Goal: Information Seeking & Learning: Check status

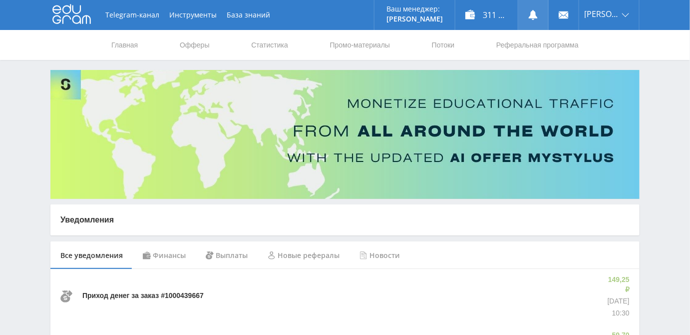
click at [538, 13] on use at bounding box center [533, 15] width 9 height 10
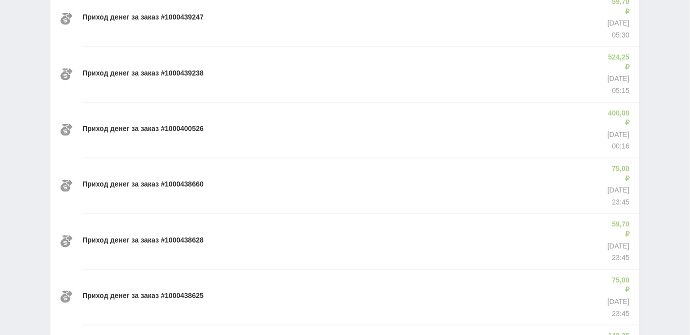
scroll to position [692, 0]
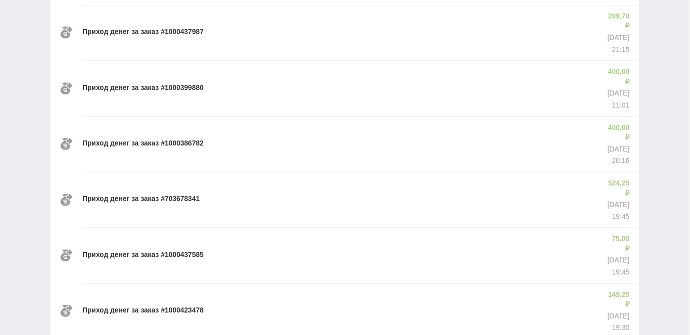
scroll to position [1378, 0]
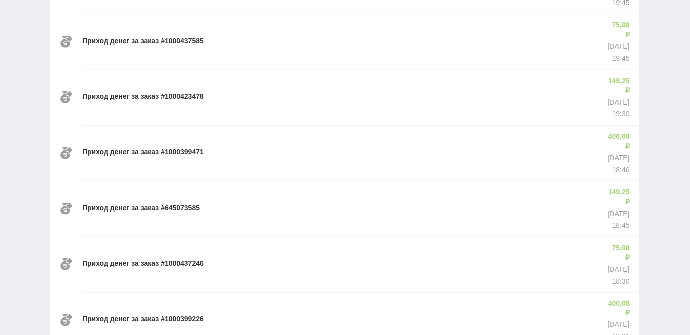
scroll to position [1605, 0]
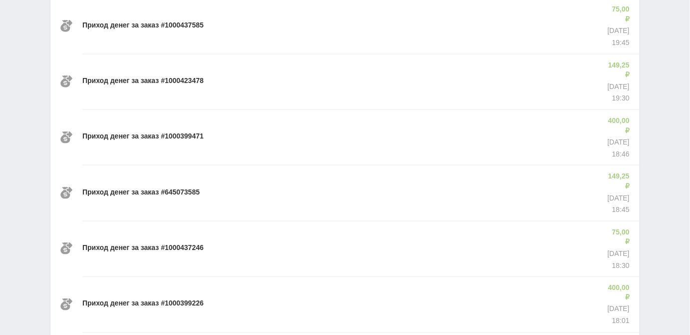
drag, startPoint x: 158, startPoint y: 60, endPoint x: 204, endPoint y: 61, distance: 45.5
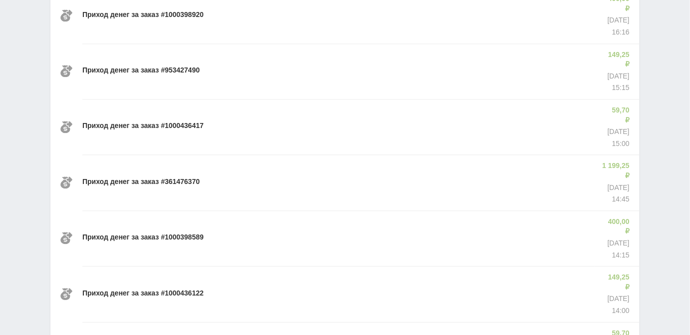
scroll to position [2064, 0]
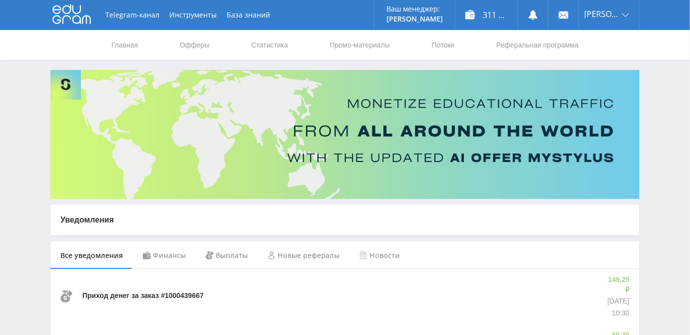
scroll to position [136, 0]
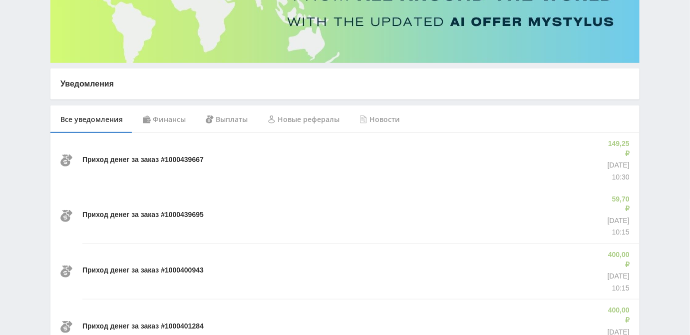
click at [166, 116] on div "Финансы" at bounding box center [164, 119] width 63 height 28
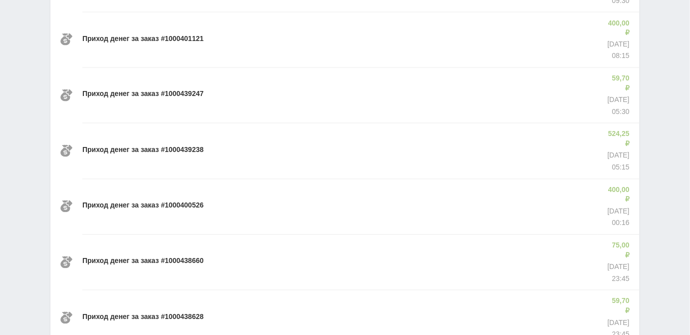
scroll to position [692, 0]
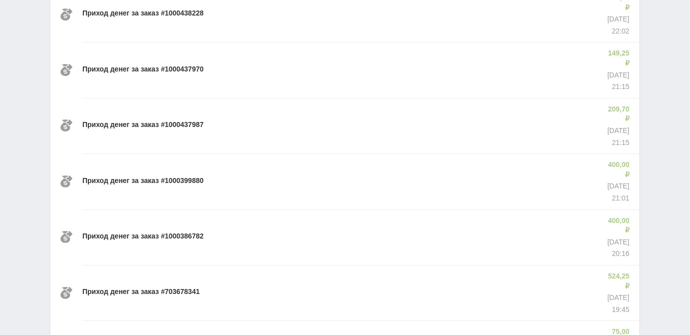
scroll to position [1378, 0]
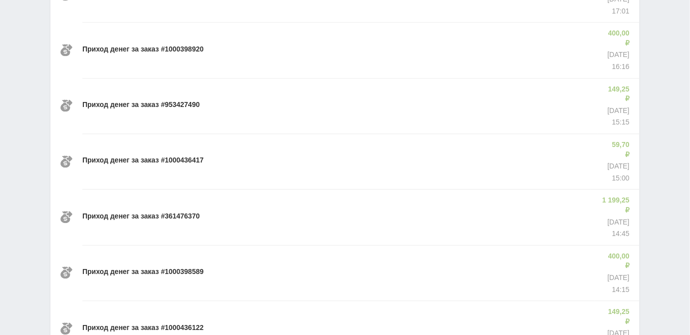
scroll to position [2064, 0]
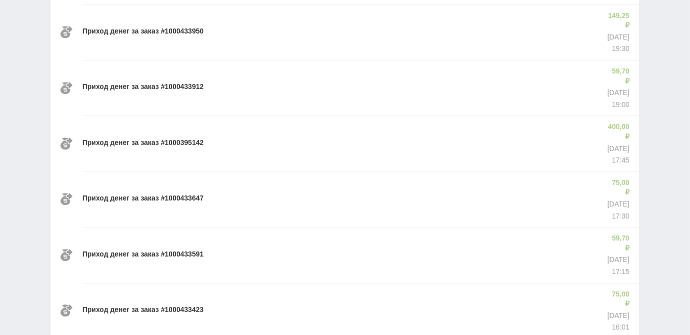
scroll to position [3436, 0]
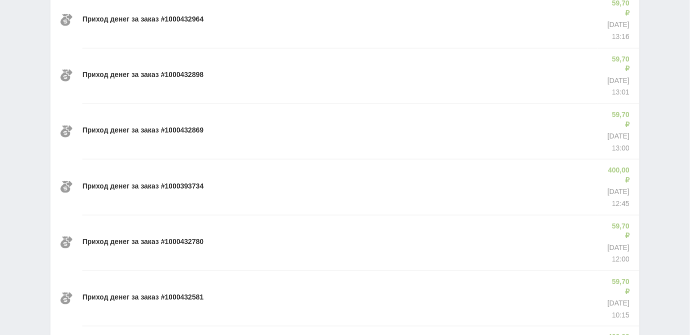
scroll to position [4121, 0]
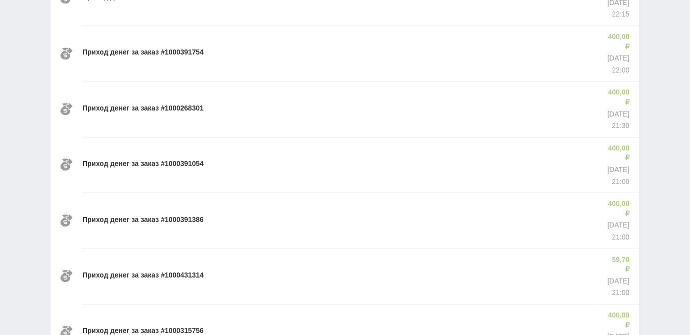
scroll to position [4807, 0]
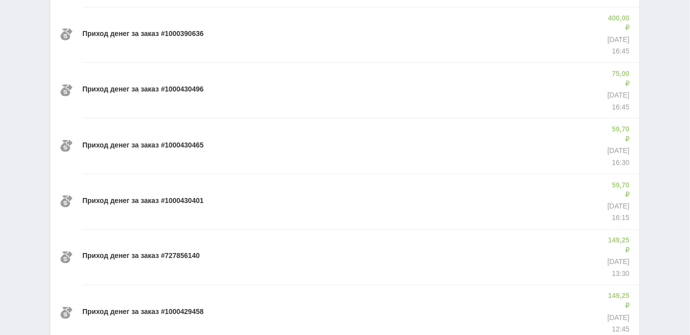
scroll to position [5493, 0]
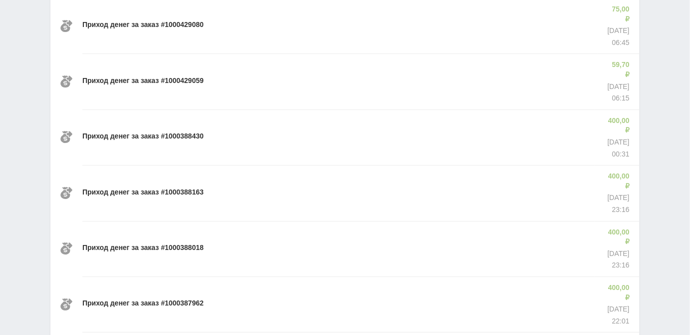
scroll to position [6174, 0]
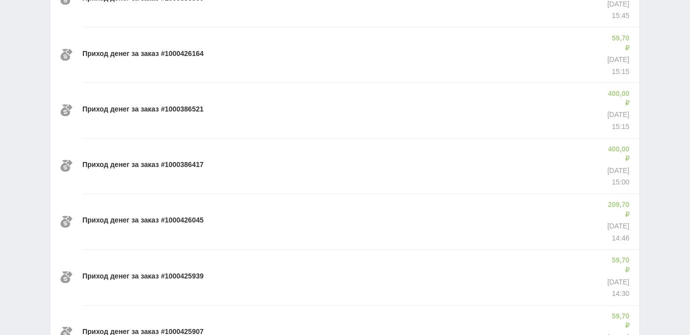
scroll to position [6864, 0]
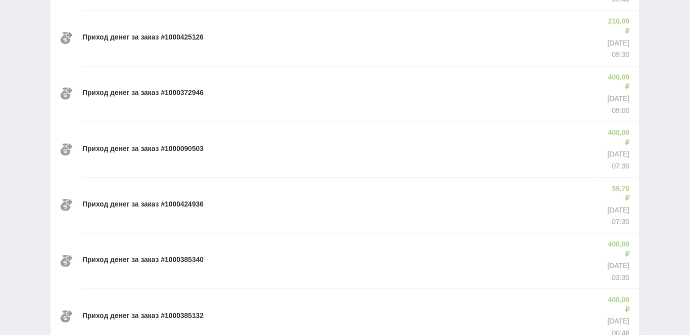
scroll to position [7550, 0]
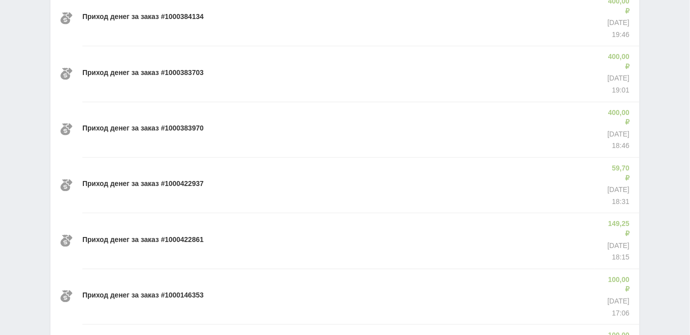
scroll to position [8236, 0]
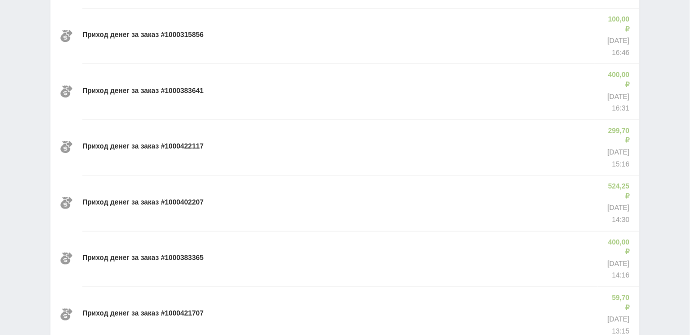
scroll to position [8921, 0]
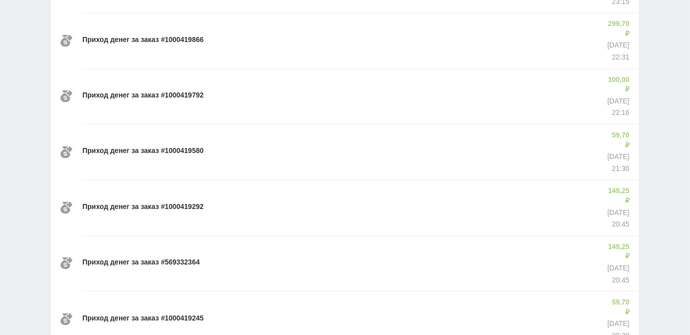
scroll to position [9607, 0]
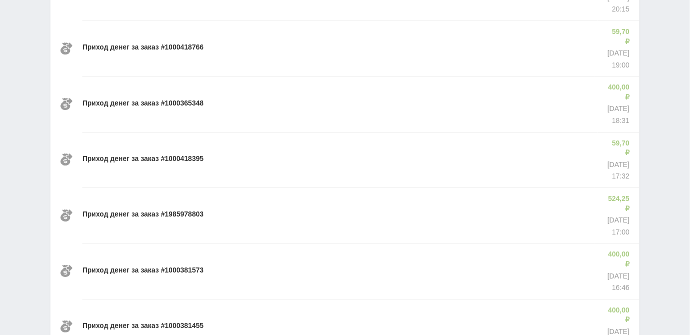
scroll to position [10061, 0]
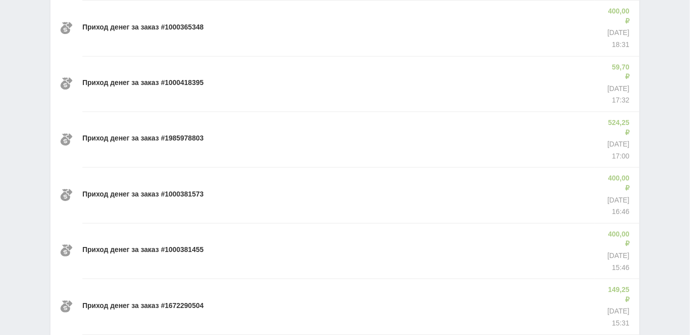
drag, startPoint x: 133, startPoint y: 155, endPoint x: 223, endPoint y: 154, distance: 90.4
drag, startPoint x: 251, startPoint y: 153, endPoint x: 261, endPoint y: 153, distance: 10.5
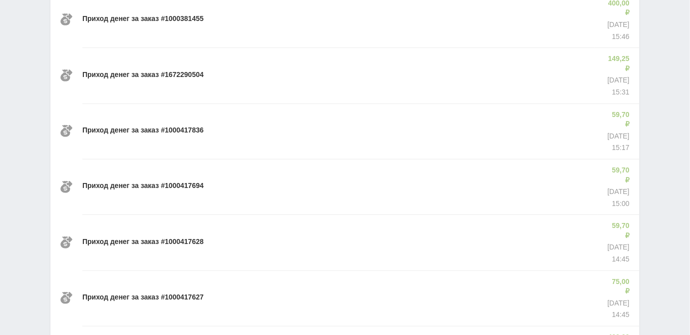
scroll to position [10293, 0]
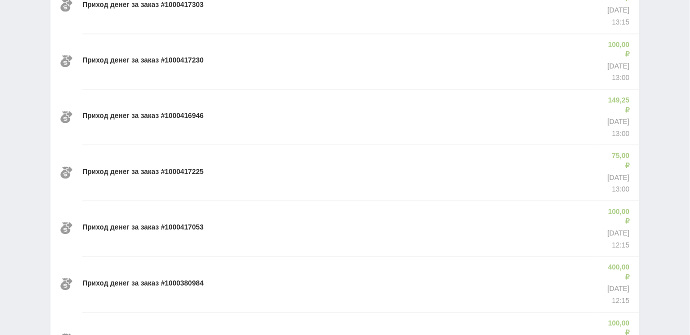
scroll to position [10979, 0]
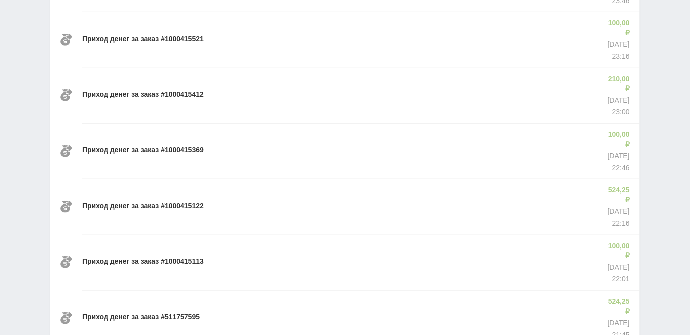
scroll to position [11664, 0]
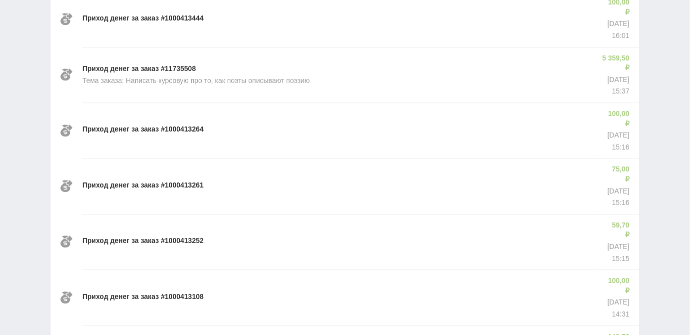
scroll to position [12346, 0]
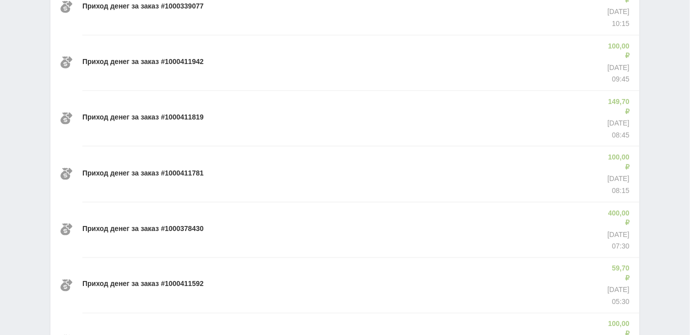
scroll to position [13036, 0]
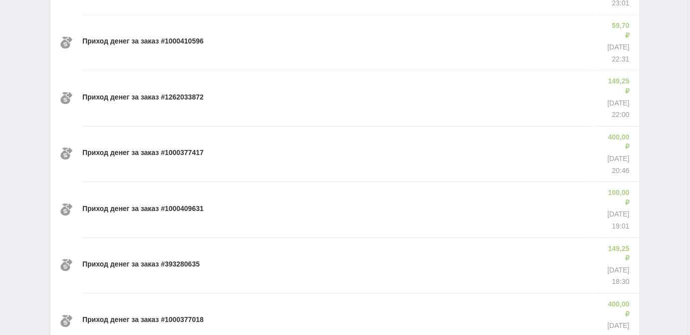
scroll to position [13722, 0]
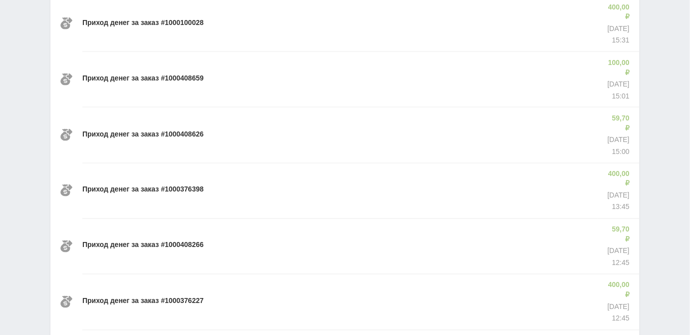
scroll to position [14408, 0]
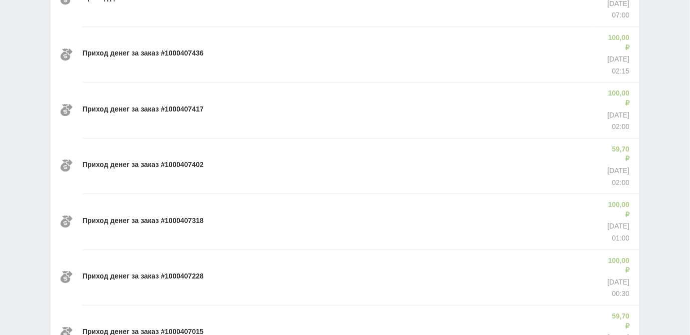
scroll to position [15093, 0]
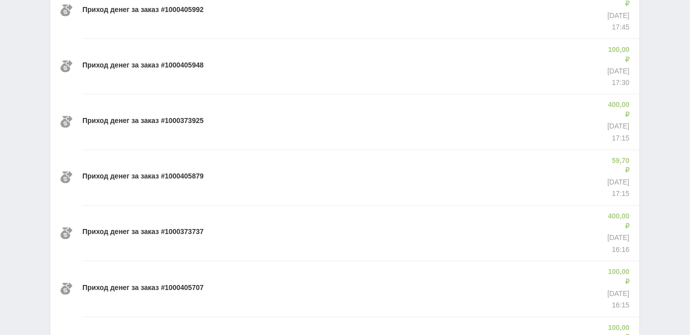
scroll to position [15778, 0]
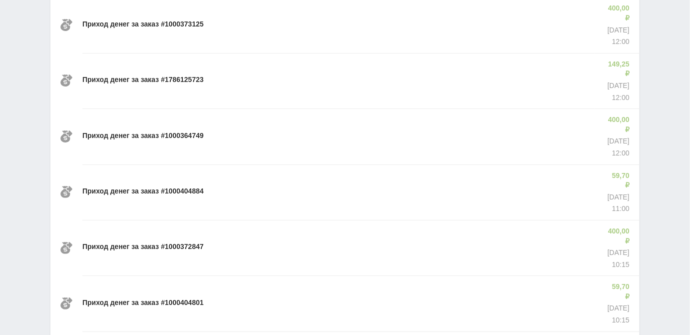
scroll to position [16464, 0]
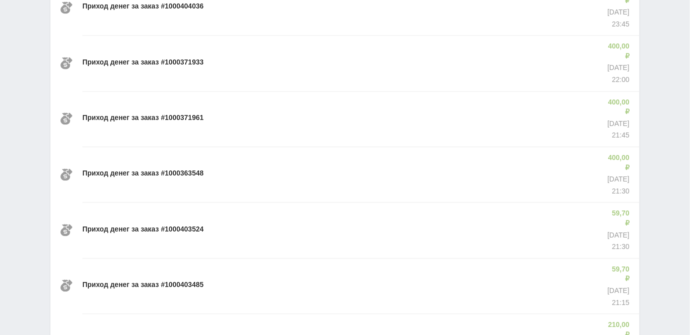
scroll to position [17150, 0]
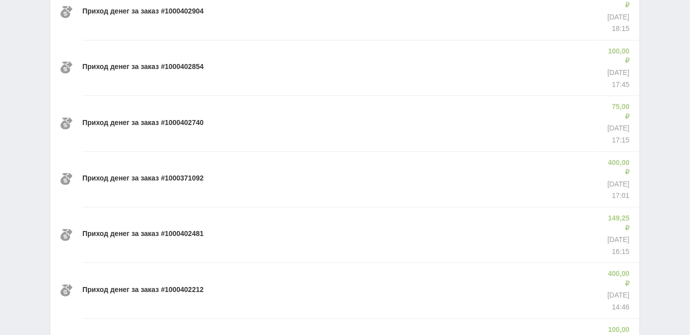
scroll to position [17836, 0]
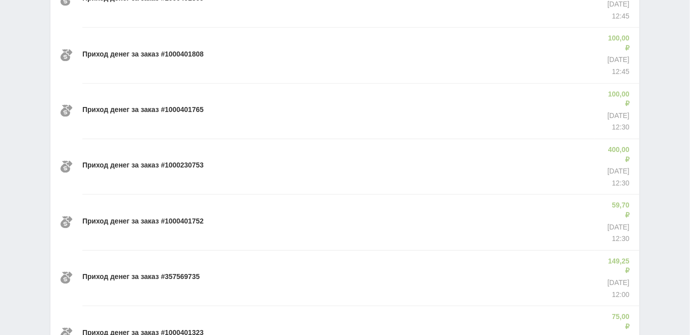
scroll to position [18522, 0]
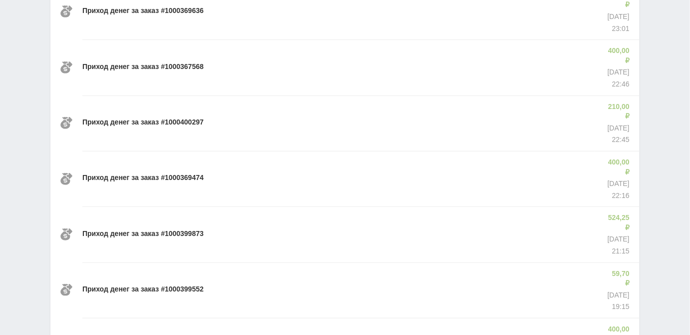
scroll to position [19207, 0]
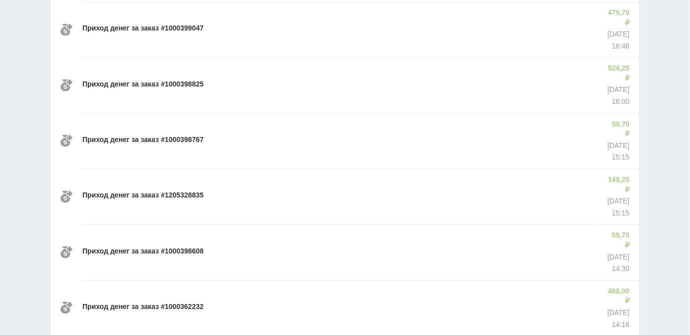
scroll to position [19893, 0]
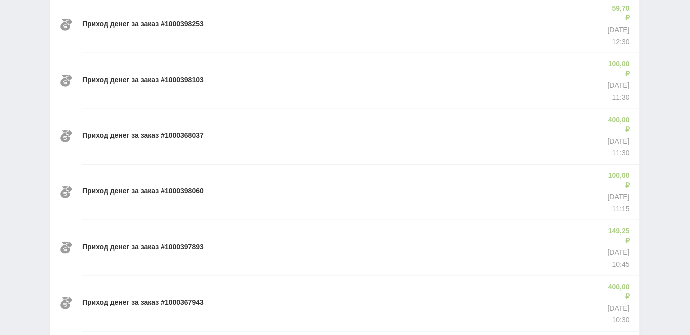
scroll to position [20579, 0]
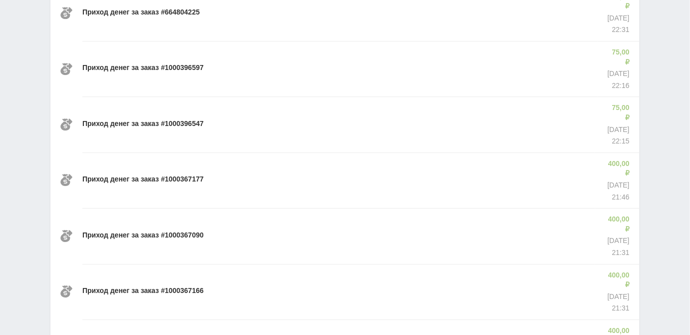
scroll to position [21265, 0]
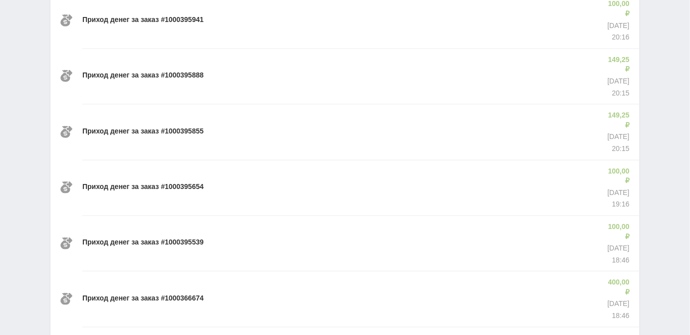
scroll to position [21946, 0]
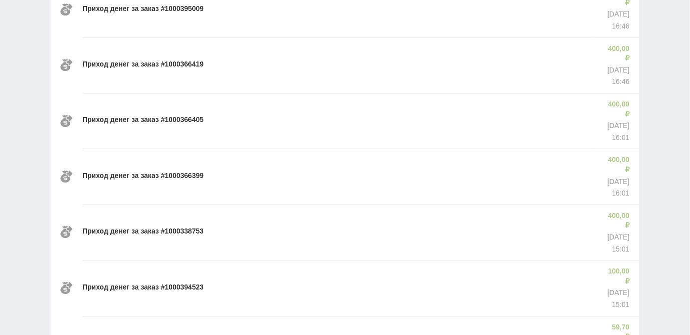
scroll to position [22636, 0]
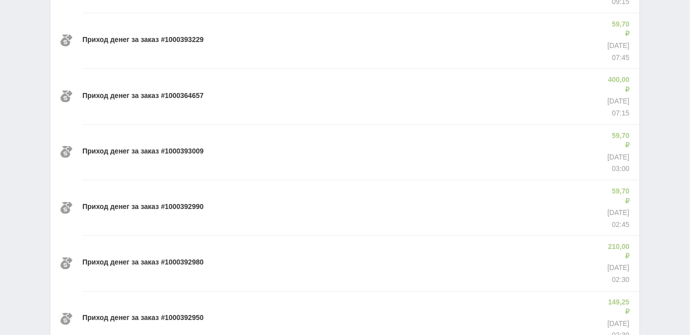
scroll to position [23322, 0]
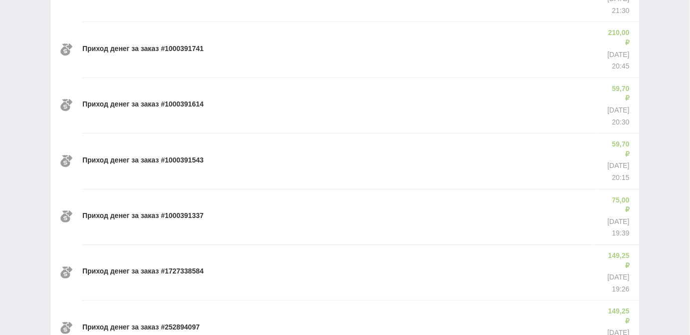
scroll to position [24008, 0]
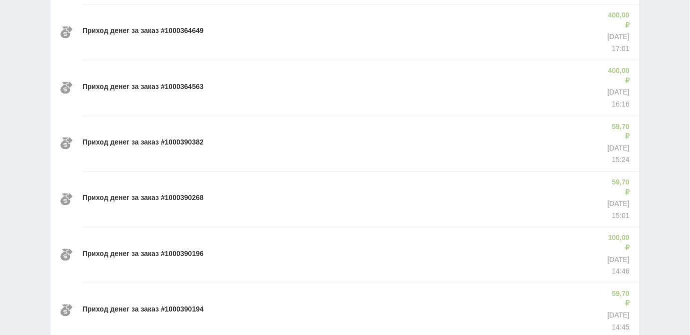
scroll to position [24693, 0]
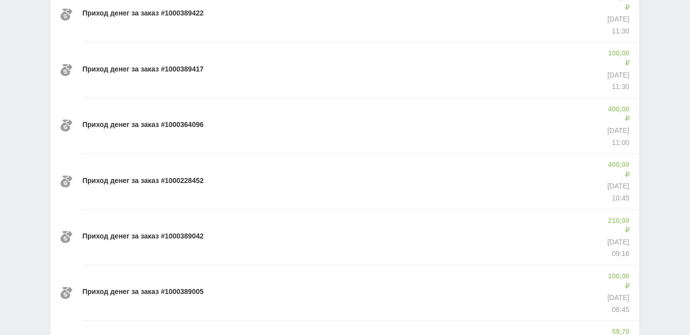
scroll to position [25379, 0]
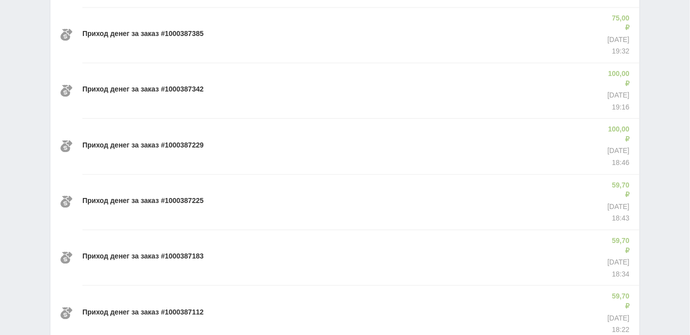
scroll to position [26065, 0]
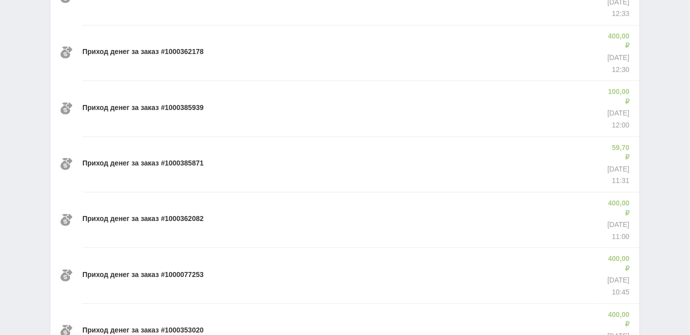
scroll to position [26750, 0]
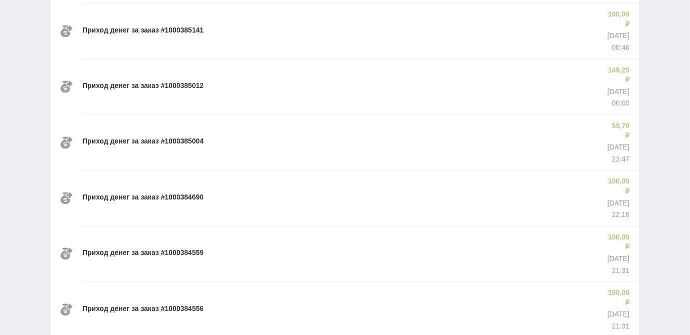
scroll to position [27436, 0]
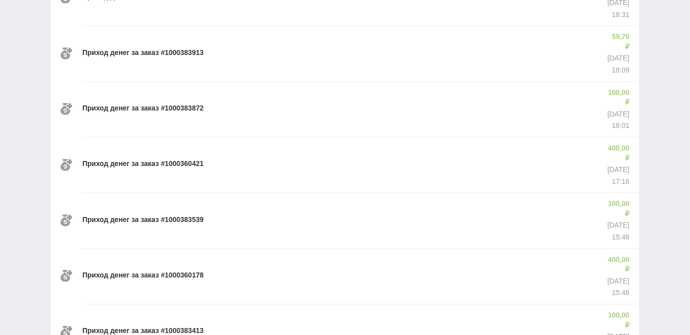
scroll to position [28122, 0]
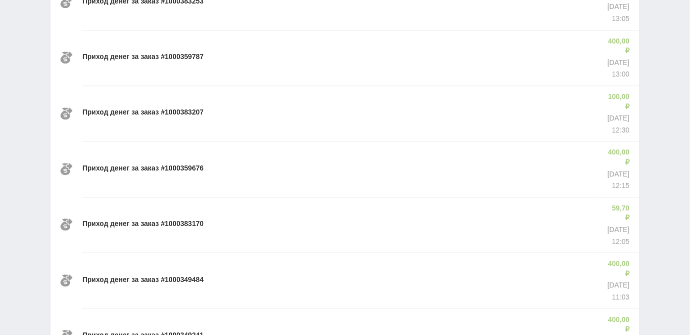
scroll to position [28808, 0]
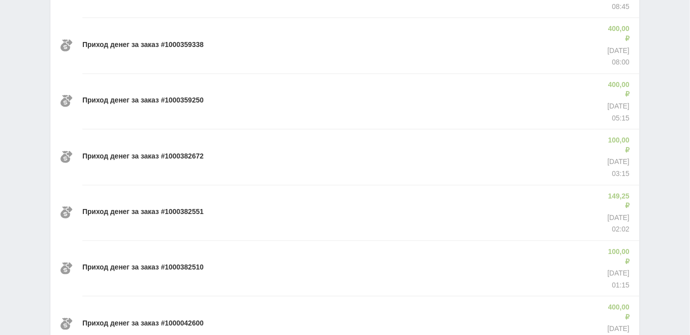
scroll to position [29494, 0]
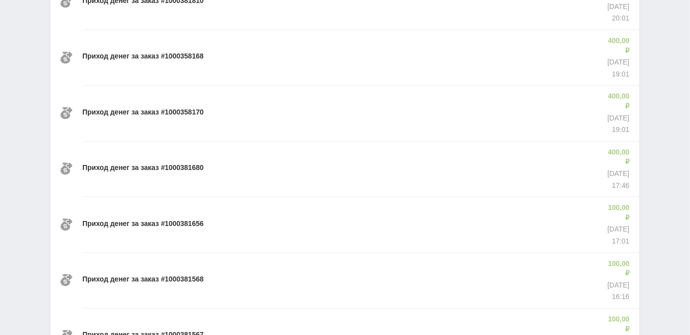
scroll to position [30179, 0]
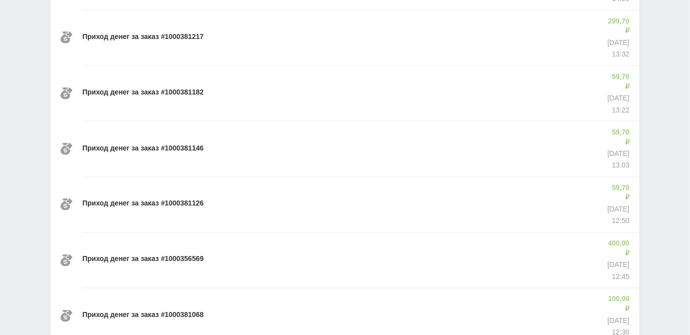
scroll to position [30864, 0]
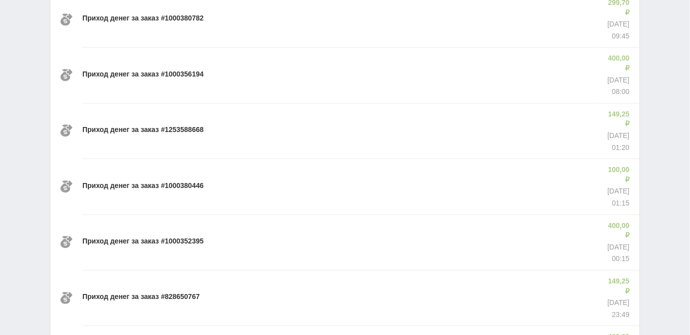
scroll to position [31550, 0]
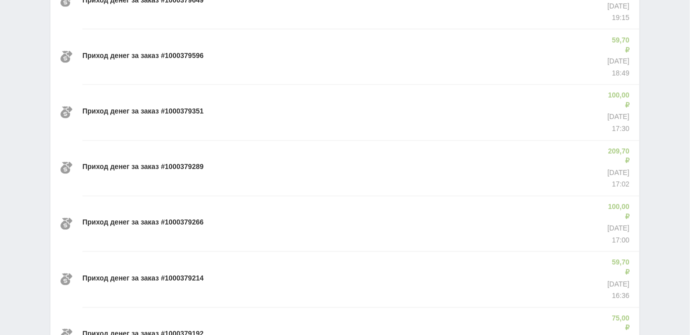
scroll to position [32236, 0]
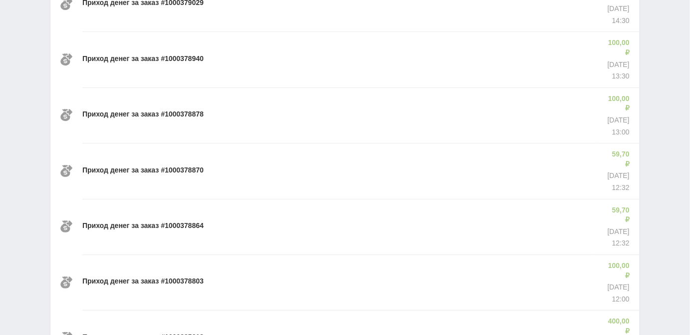
scroll to position [32922, 0]
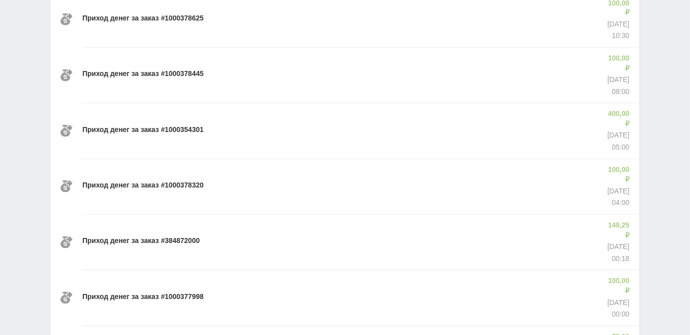
scroll to position [33607, 0]
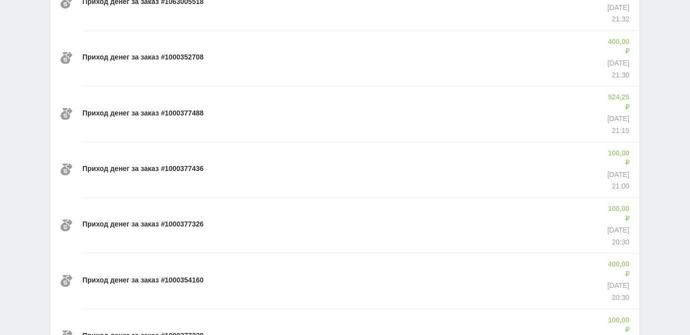
scroll to position [34293, 0]
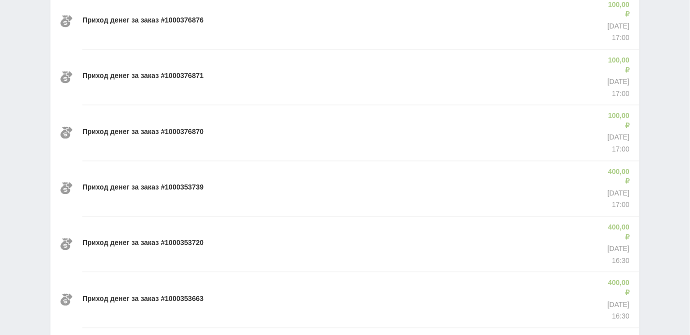
scroll to position [34979, 0]
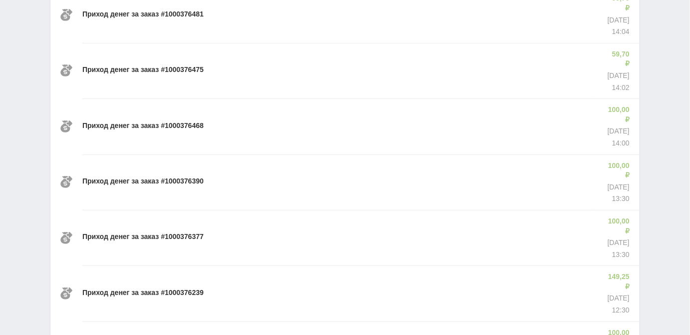
scroll to position [35665, 0]
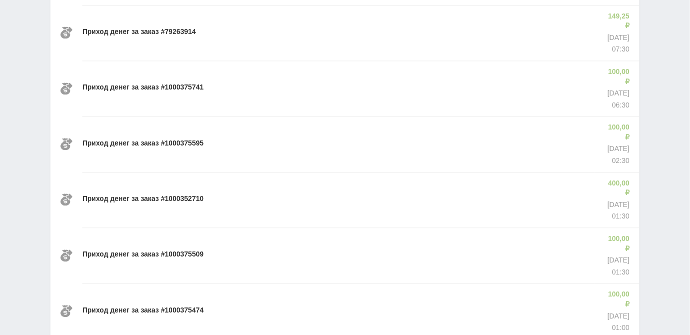
scroll to position [36351, 0]
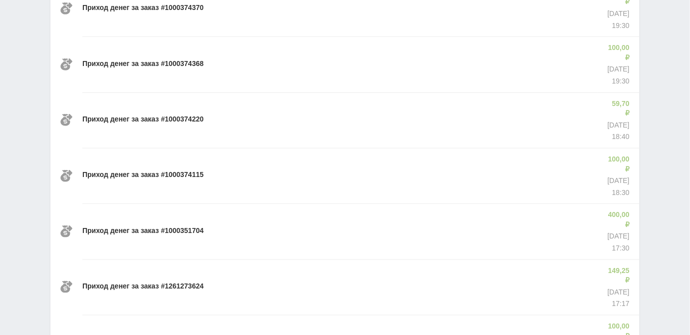
scroll to position [37036, 0]
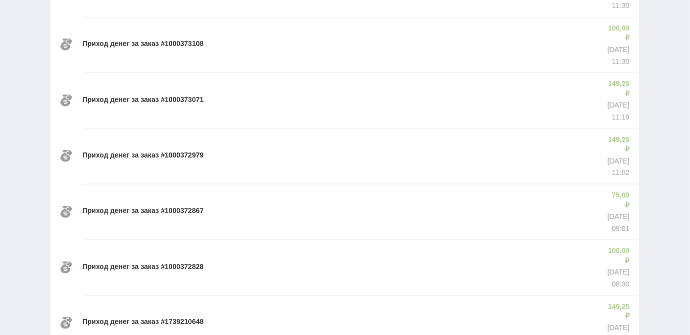
scroll to position [38408, 0]
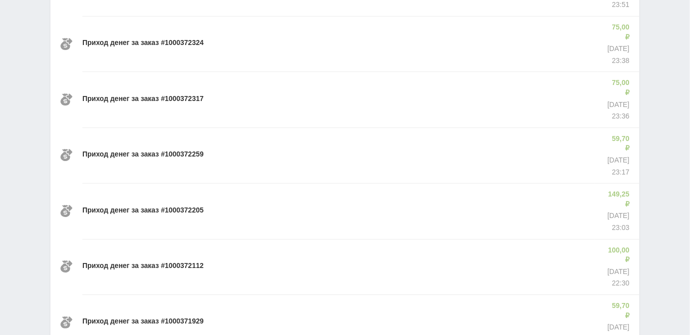
scroll to position [39094, 0]
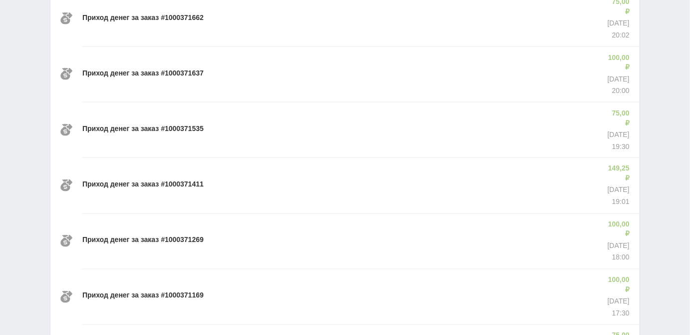
scroll to position [39779, 0]
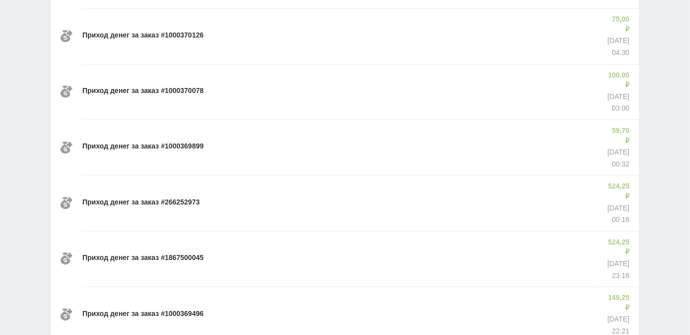
scroll to position [40465, 0]
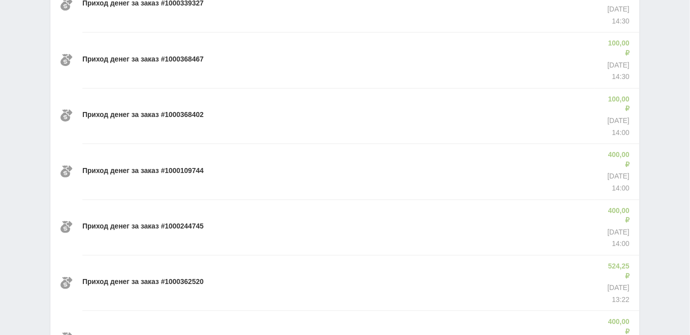
scroll to position [41836, 0]
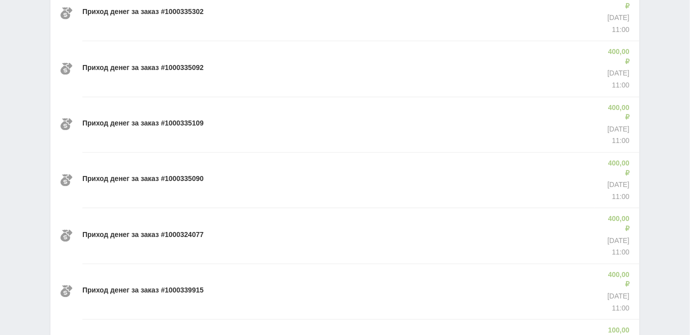
scroll to position [42522, 0]
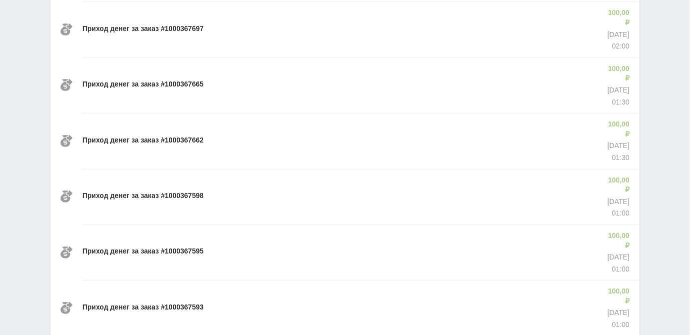
scroll to position [43208, 0]
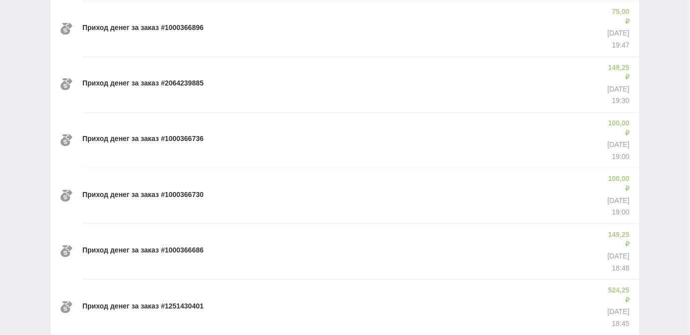
scroll to position [43894, 0]
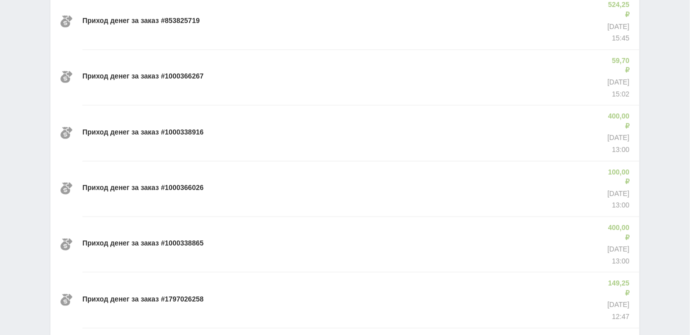
scroll to position [44579, 0]
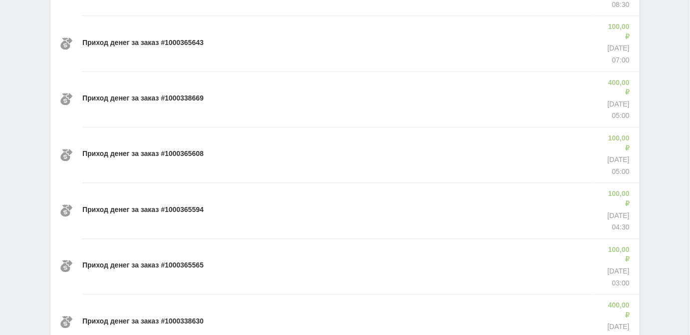
scroll to position [45265, 0]
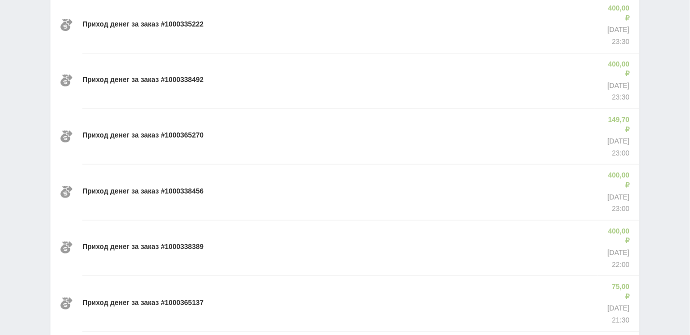
scroll to position [45674, 0]
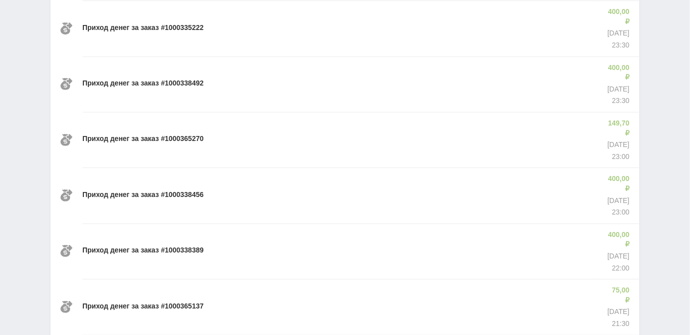
drag, startPoint x: 597, startPoint y: 262, endPoint x: 612, endPoint y: 260, distance: 15.1
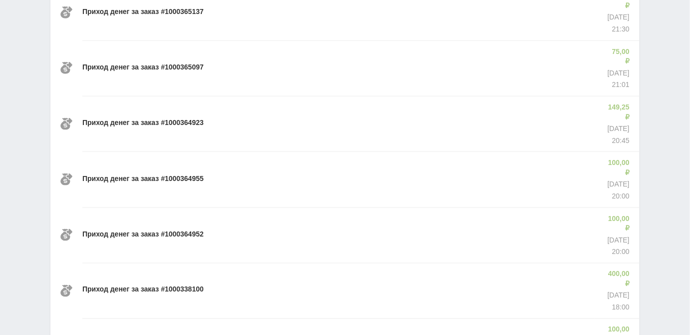
scroll to position [45980, 0]
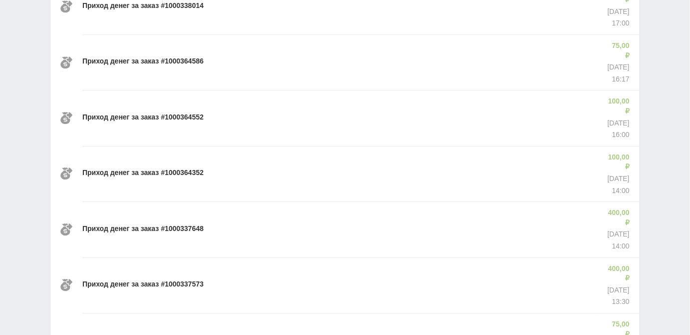
scroll to position [46666, 0]
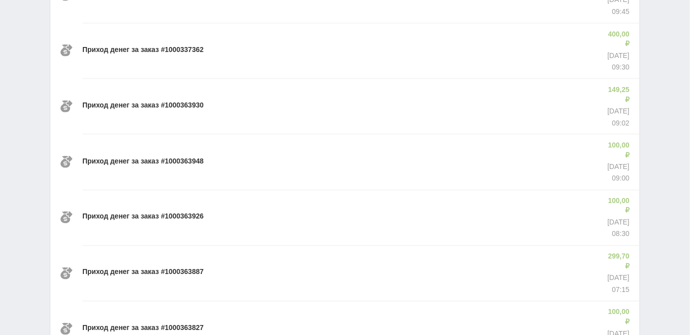
scroll to position [47352, 0]
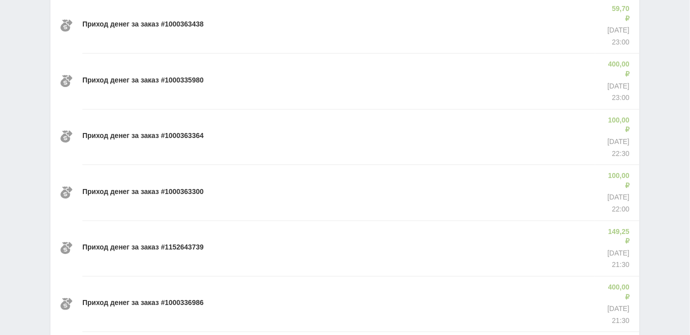
scroll to position [48037, 0]
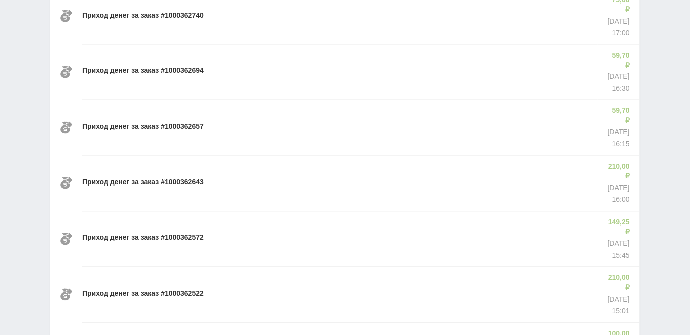
scroll to position [48723, 0]
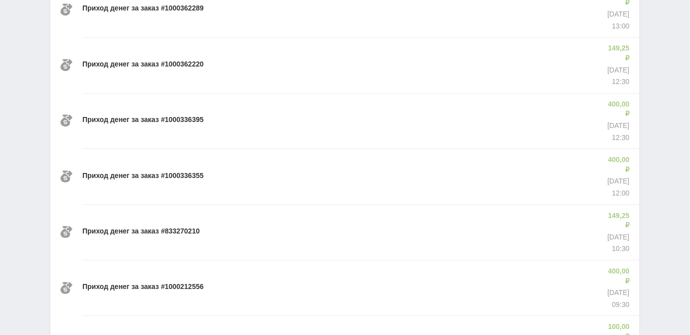
scroll to position [49409, 0]
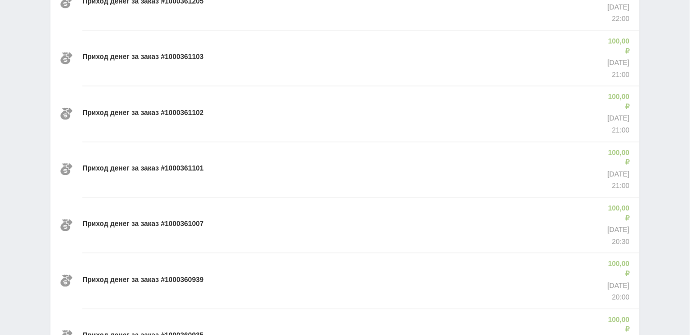
scroll to position [50095, 0]
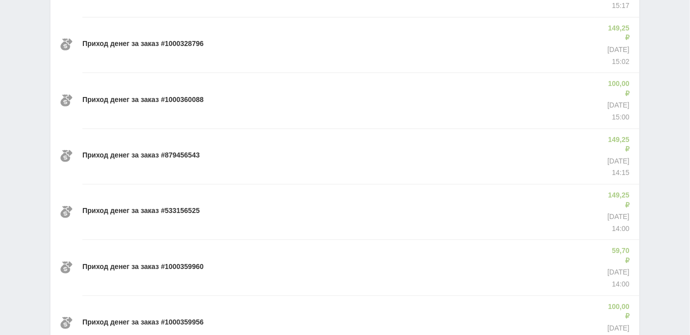
scroll to position [50780, 0]
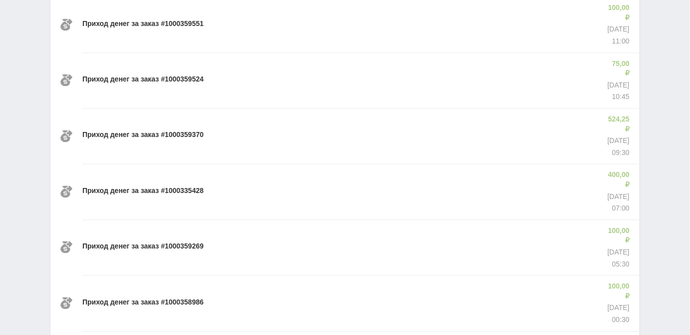
scroll to position [51466, 0]
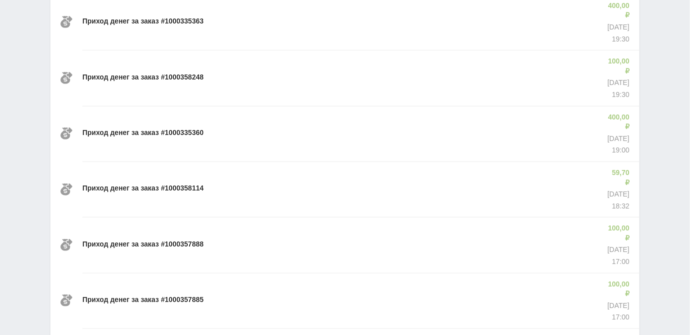
scroll to position [52152, 0]
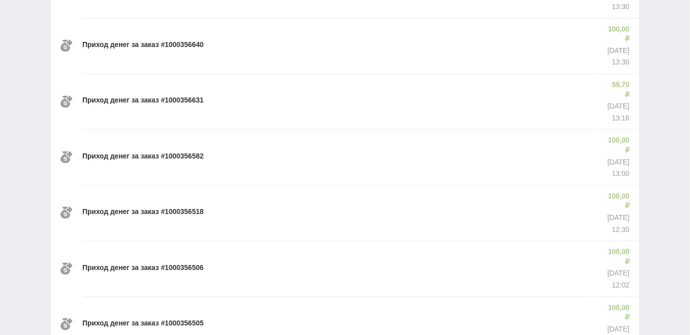
scroll to position [52837, 0]
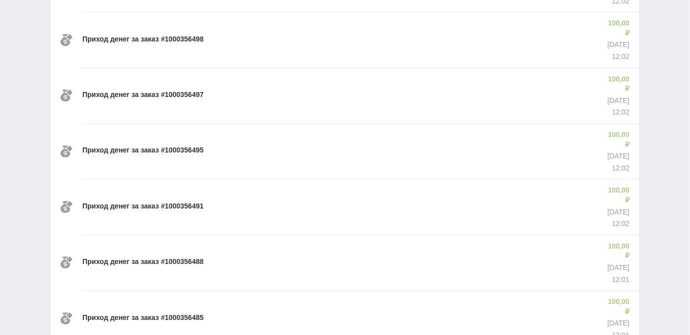
scroll to position [53246, 0]
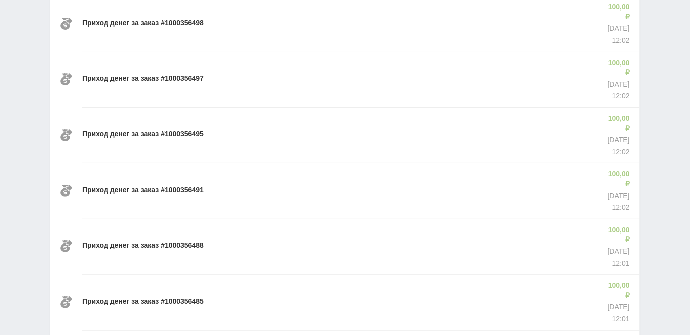
drag, startPoint x: 136, startPoint y: 207, endPoint x: 169, endPoint y: 207, distance: 33.0
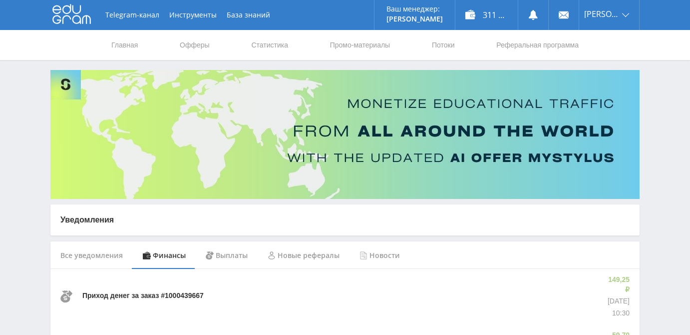
scroll to position [53246, 0]
